Goal: Information Seeking & Learning: Learn about a topic

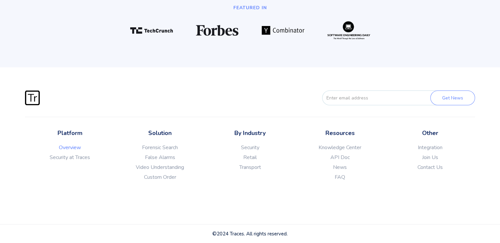
scroll to position [1764, 0]
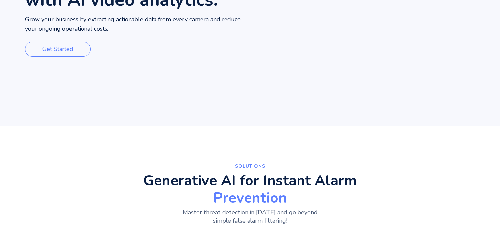
scroll to position [0, 0]
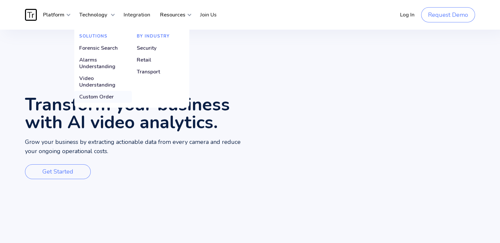
click at [96, 96] on div "Custom Order" at bounding box center [96, 96] width 35 height 7
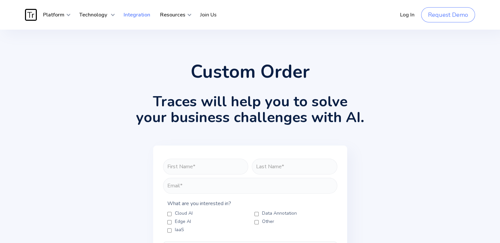
click at [137, 13] on link "Integration" at bounding box center [137, 15] width 36 height 20
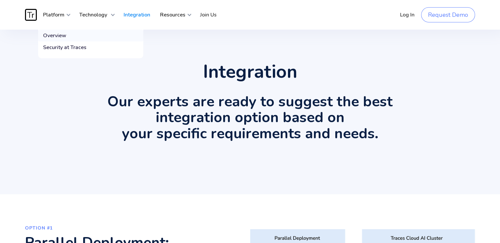
click at [68, 34] on link "Overview" at bounding box center [90, 36] width 105 height 12
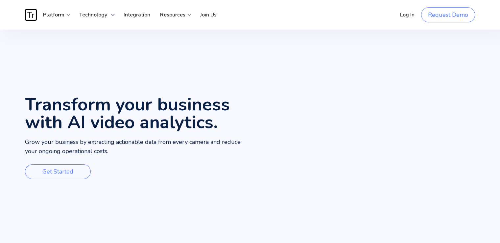
click at [331, 117] on video "Your browser does not support the video tag." at bounding box center [375, 139] width 250 height 218
